Goal: Task Accomplishment & Management: Use online tool/utility

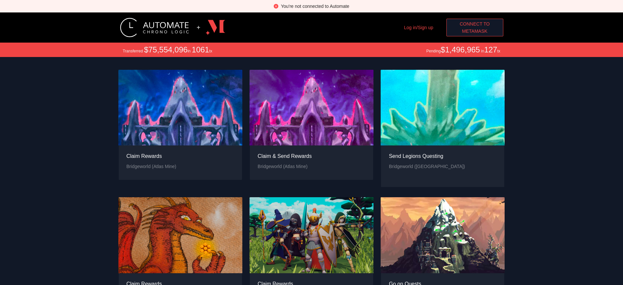
click at [475, 31] on span "MetaMask" at bounding box center [475, 30] width 26 height 7
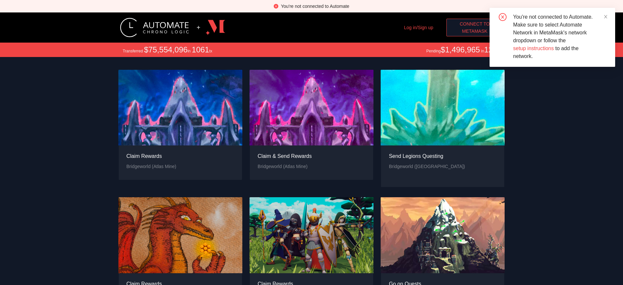
click at [475, 31] on span "MetaMask" at bounding box center [475, 30] width 26 height 7
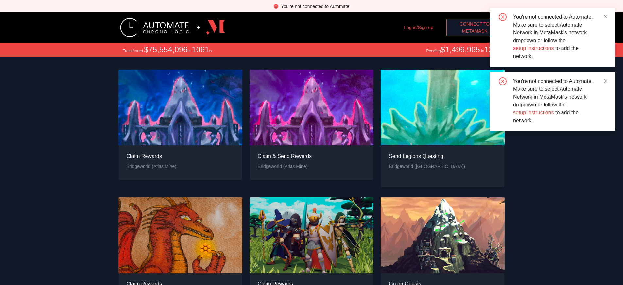
click at [475, 31] on span "MetaMask" at bounding box center [475, 30] width 26 height 7
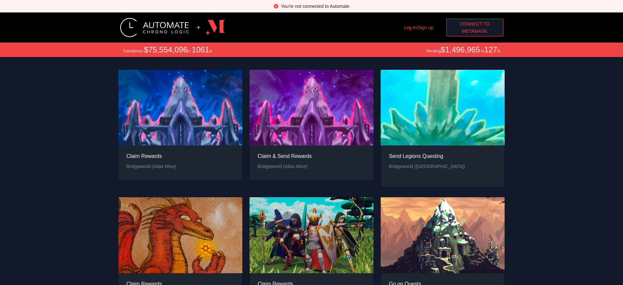
click at [475, 24] on span "Connect to" at bounding box center [475, 23] width 30 height 7
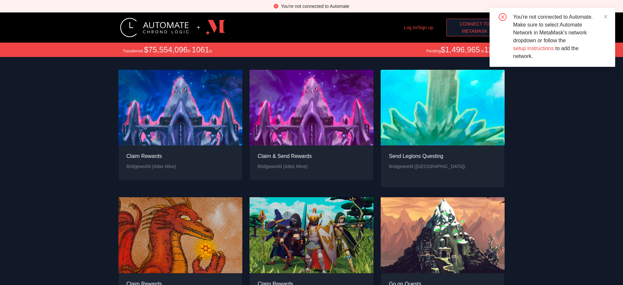
click at [475, 31] on span "MetaMask" at bounding box center [475, 30] width 26 height 7
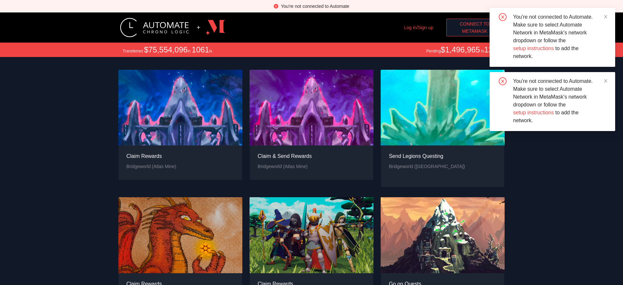
click at [475, 31] on span "MetaMask" at bounding box center [475, 30] width 26 height 7
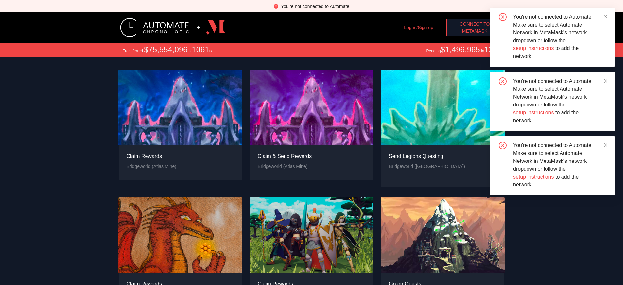
click at [475, 31] on span "MetaMask" at bounding box center [475, 30] width 26 height 7
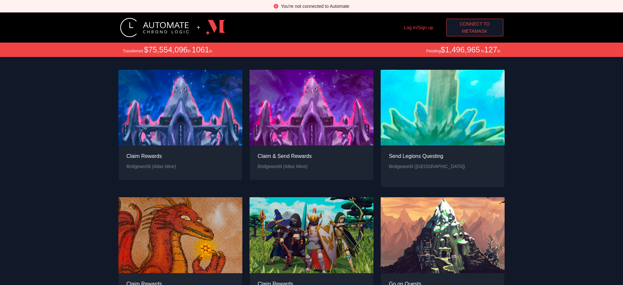
click at [315, 6] on div "You're not connected to Automate" at bounding box center [315, 6] width 68 height 7
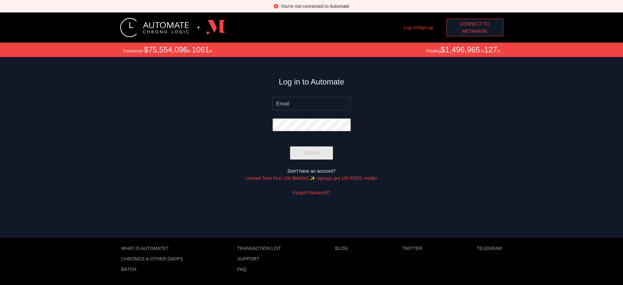
click at [477, 31] on span "MetaMask" at bounding box center [475, 30] width 26 height 7
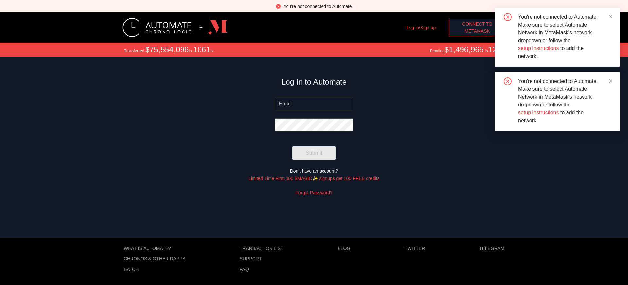
click at [477, 31] on span "MetaMask" at bounding box center [478, 30] width 26 height 7
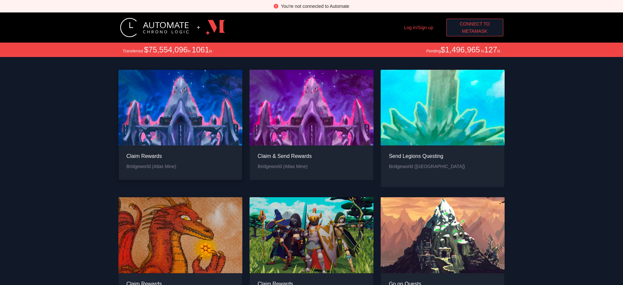
click at [151, 152] on div "Claim Rewards" at bounding box center [152, 156] width 50 height 8
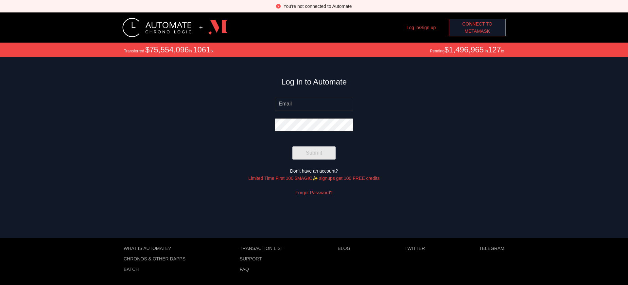
click at [317, 6] on div "You're not connected to Automate" at bounding box center [317, 6] width 68 height 7
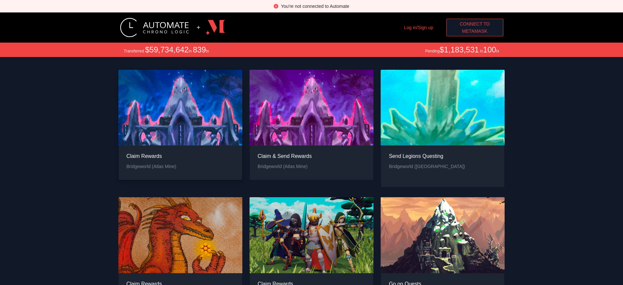
click at [151, 152] on div "Claim Rewards" at bounding box center [152, 156] width 50 height 8
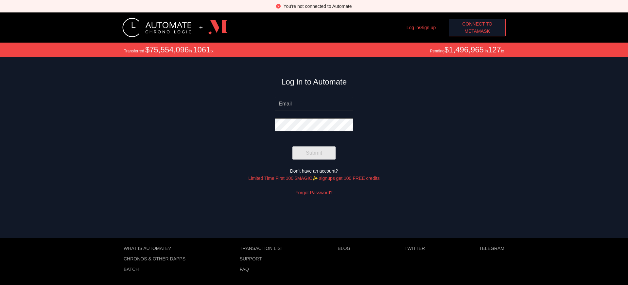
click at [317, 6] on div "You're not connected to Automate" at bounding box center [317, 6] width 68 height 7
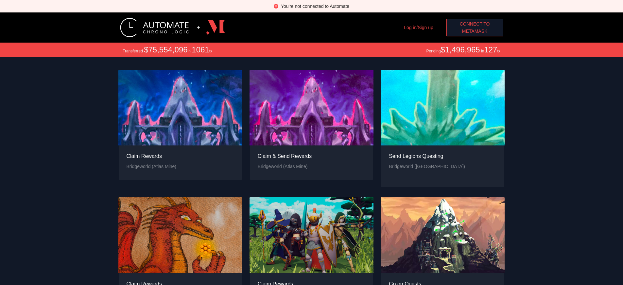
click at [475, 31] on span "MetaMask" at bounding box center [475, 30] width 26 height 7
click at [315, 6] on div "You're not connected to Automate" at bounding box center [315, 6] width 68 height 7
